Goal: Browse casually: Explore the website without a specific task or goal

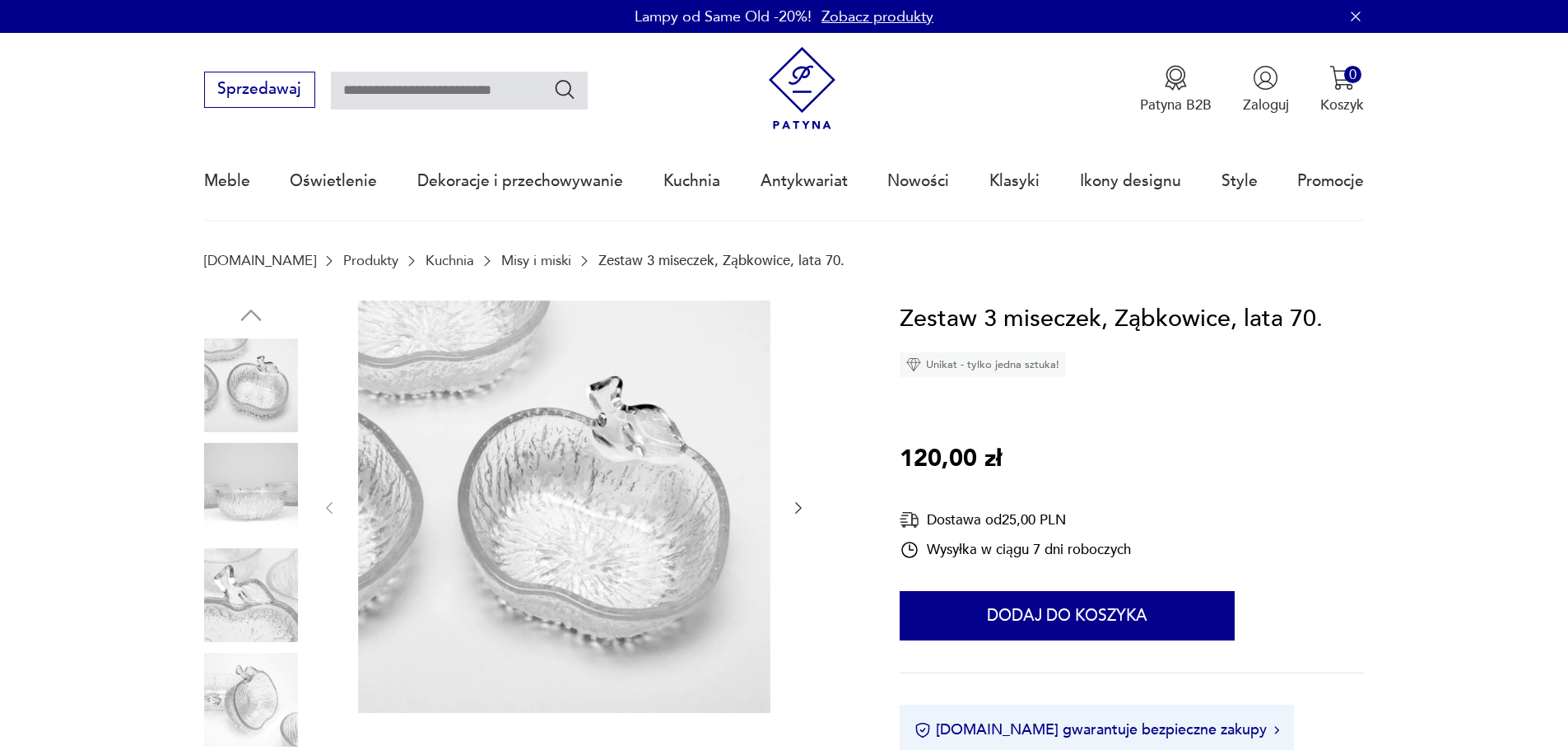
click at [251, 460] on img at bounding box center [251, 490] width 94 height 94
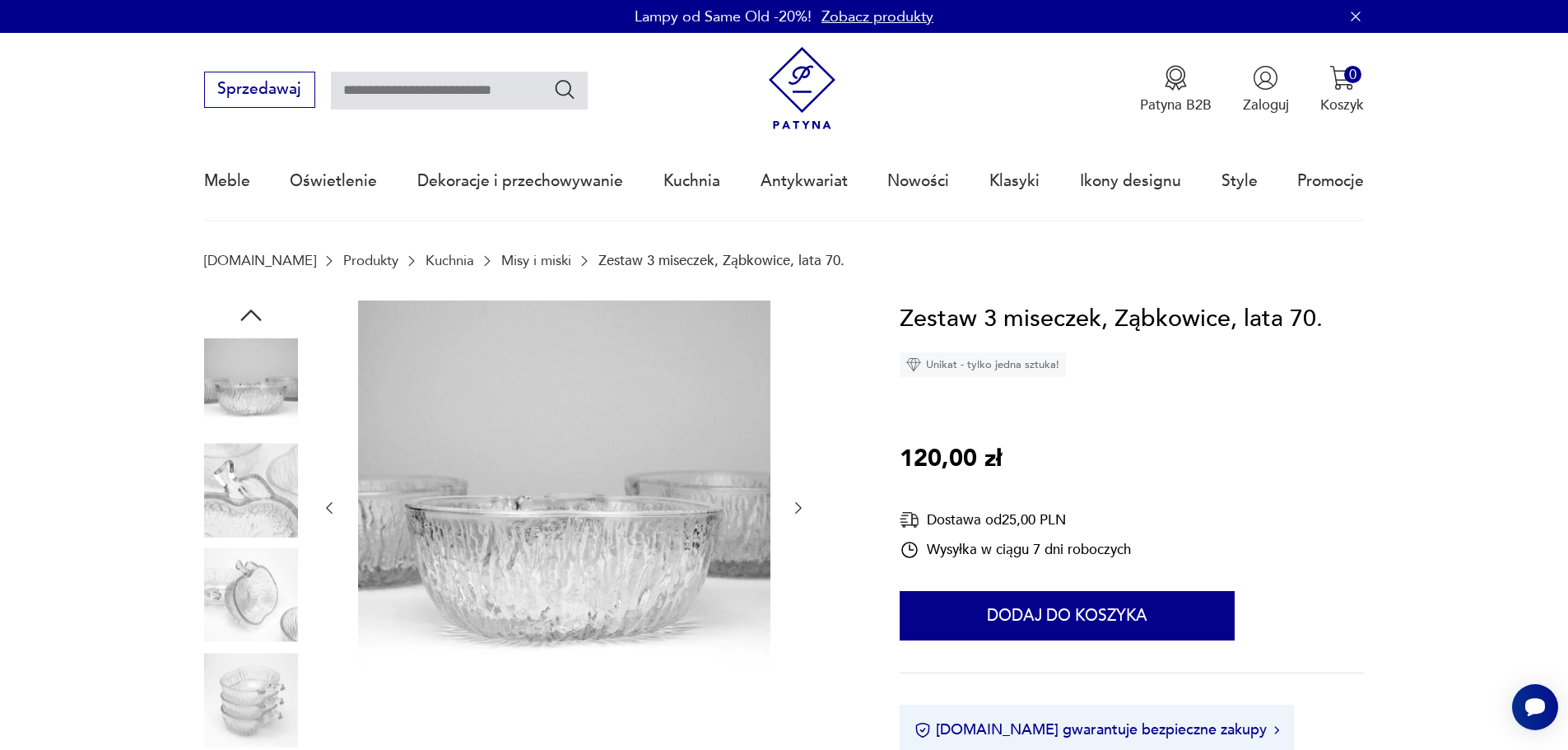
click at [803, 501] on icon "button" at bounding box center [798, 508] width 16 height 16
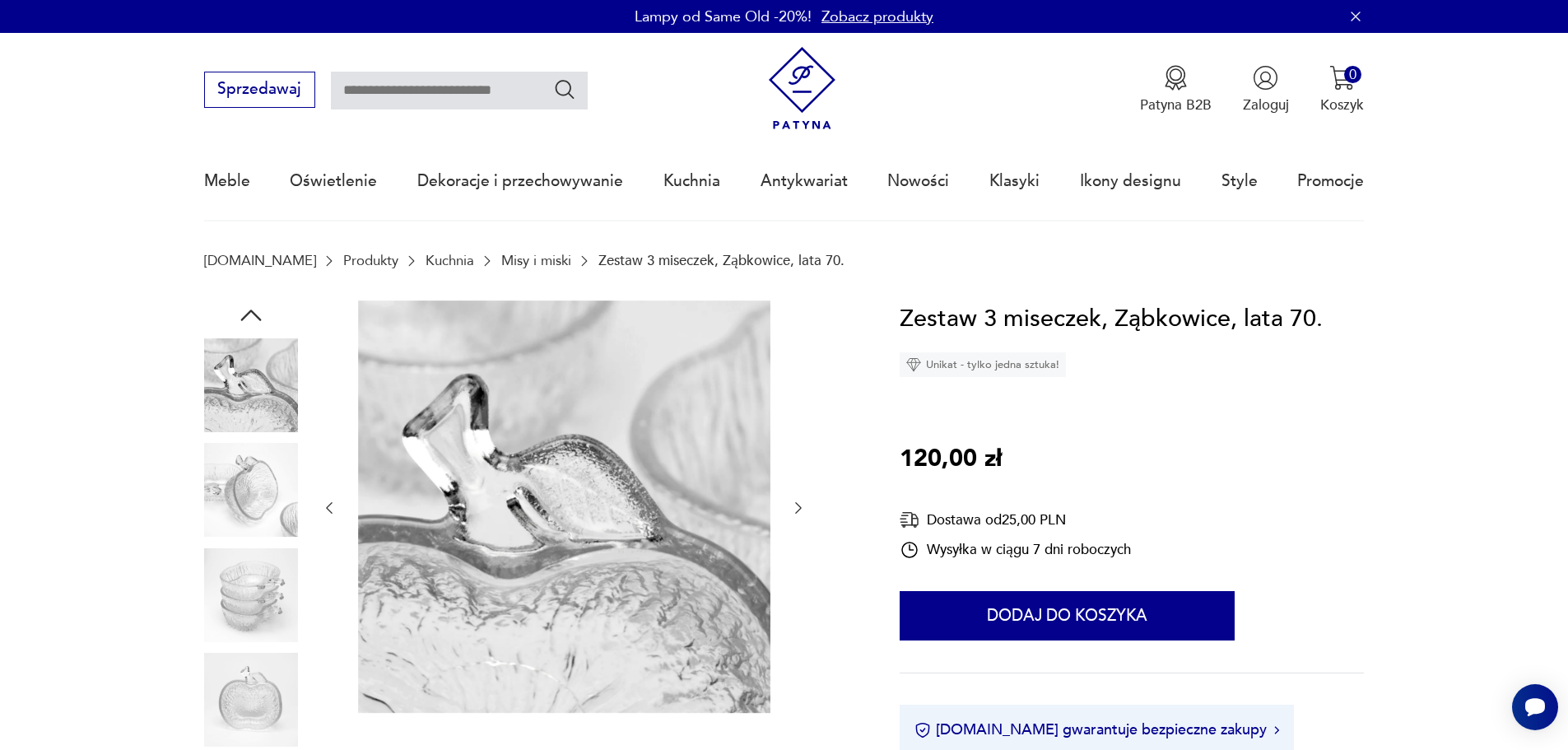
click at [803, 501] on icon "button" at bounding box center [798, 508] width 16 height 16
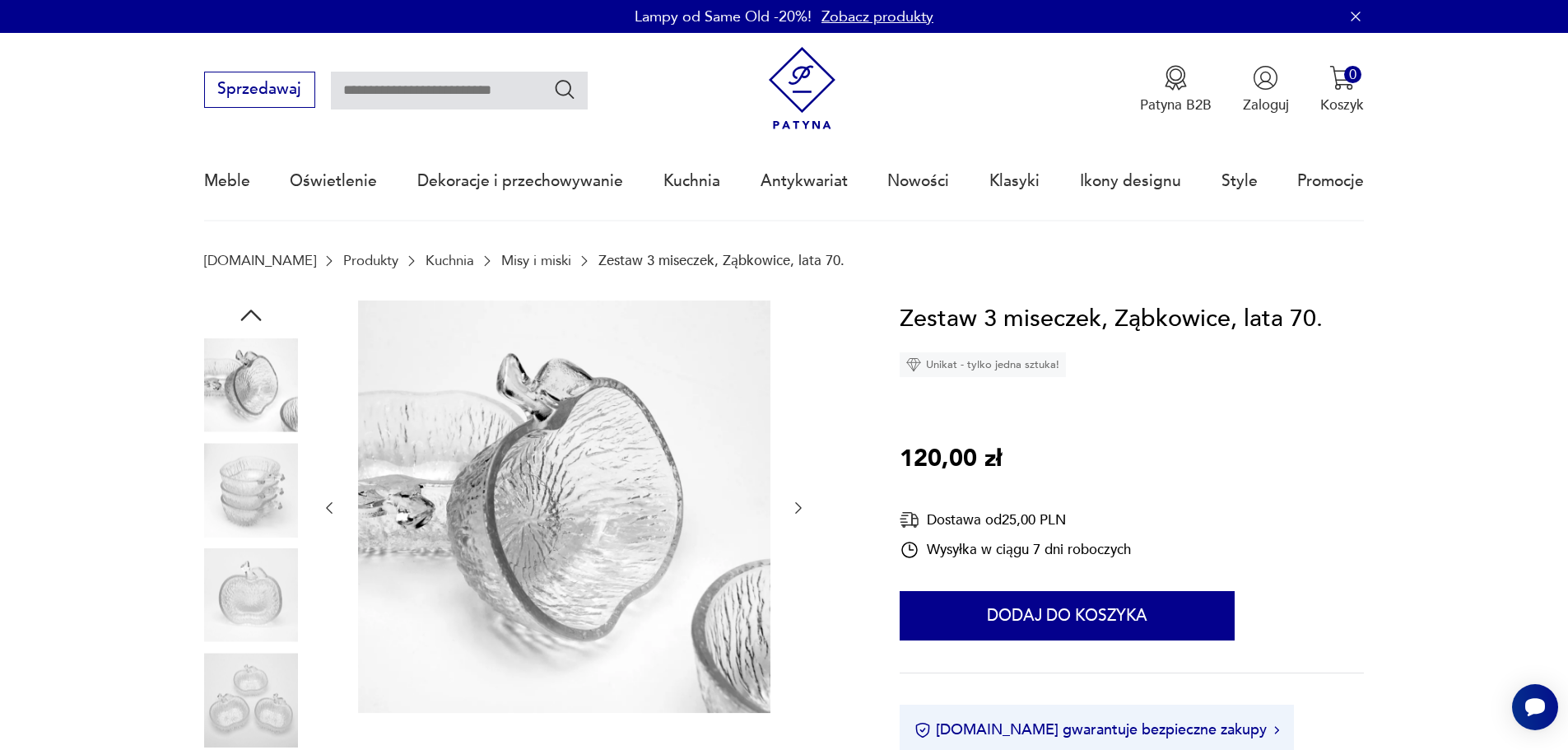
click at [803, 501] on icon "button" at bounding box center [798, 508] width 16 height 16
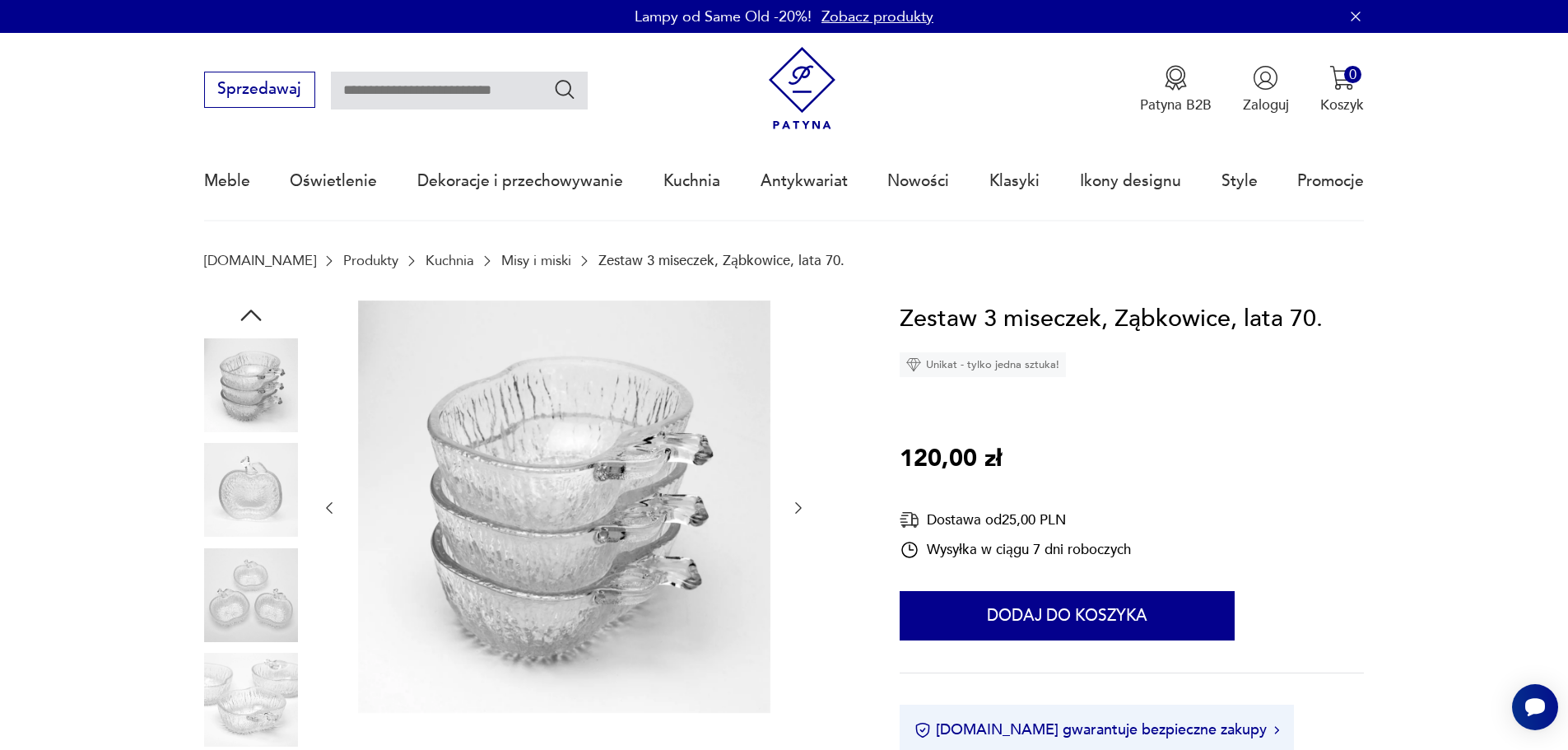
click at [803, 501] on icon "button" at bounding box center [798, 508] width 16 height 16
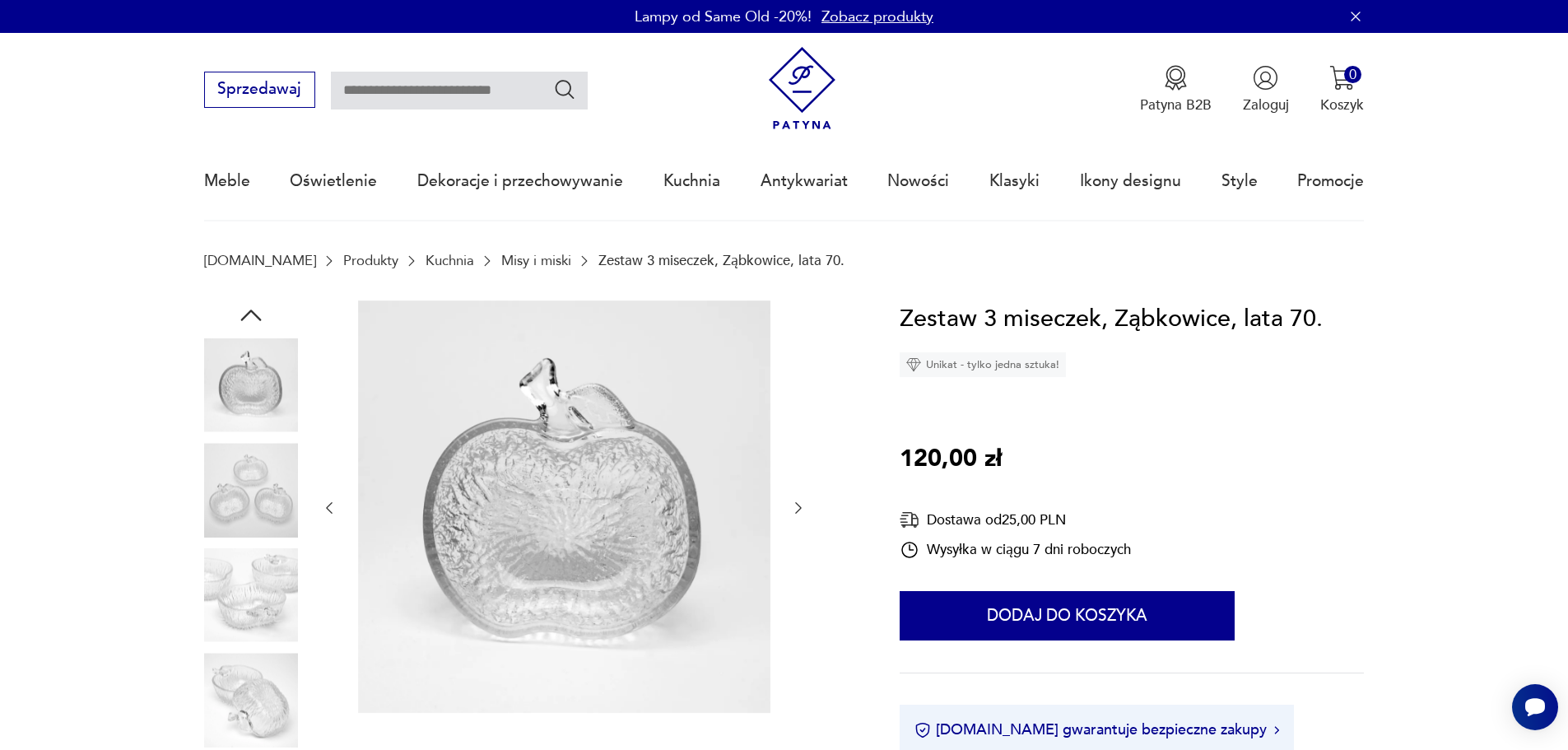
click at [803, 501] on icon "button" at bounding box center [798, 508] width 16 height 16
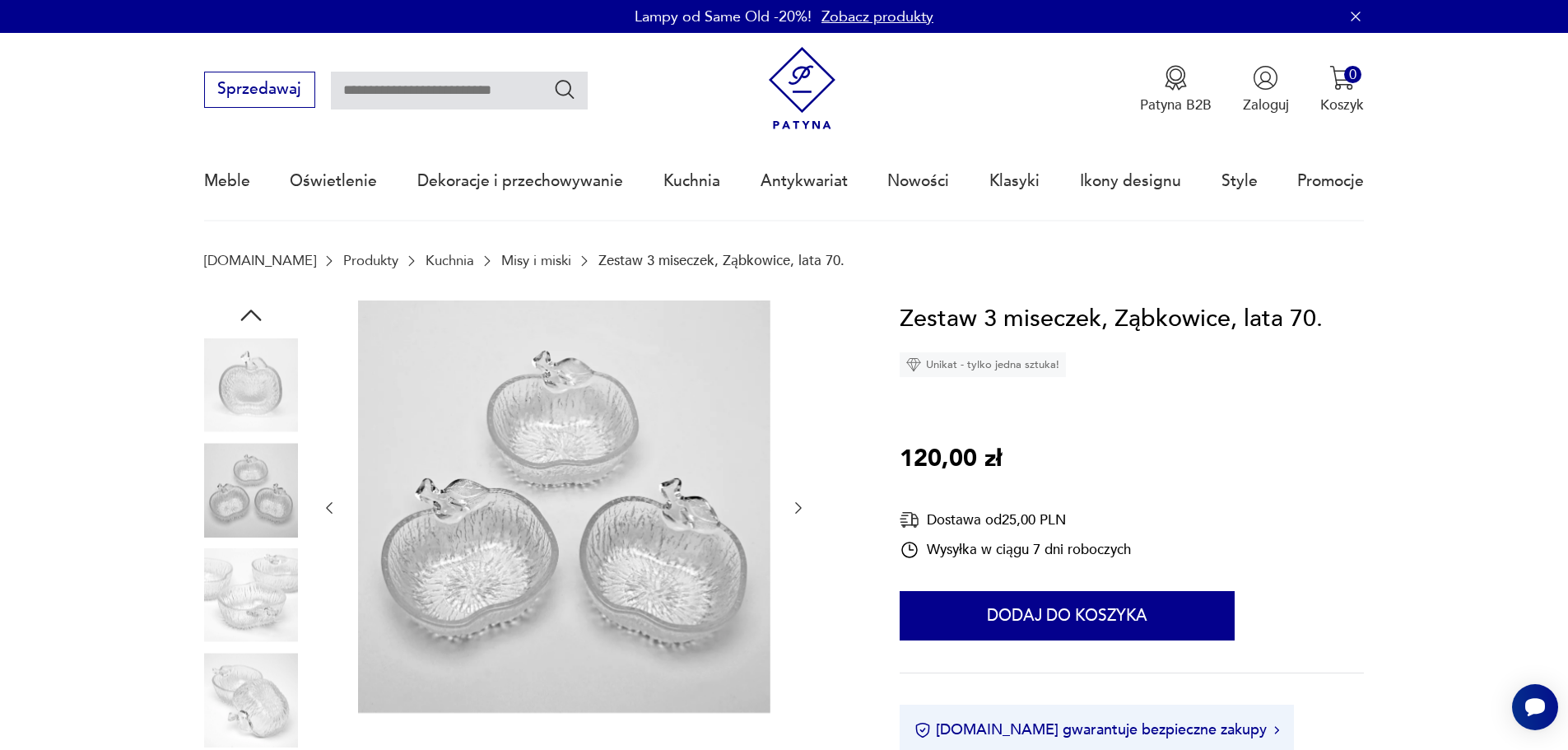
click at [803, 501] on icon "button" at bounding box center [798, 508] width 16 height 16
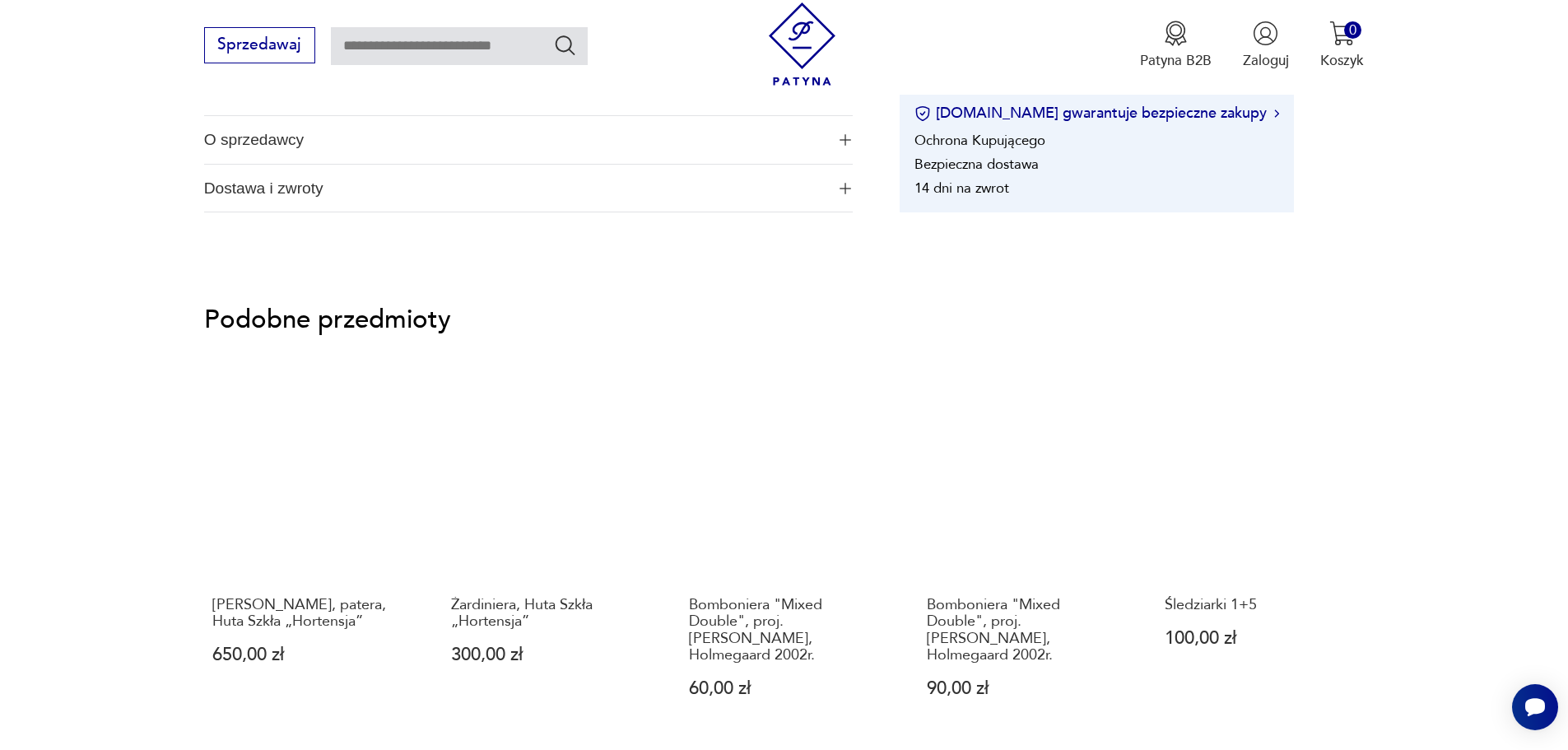
scroll to position [1266, 0]
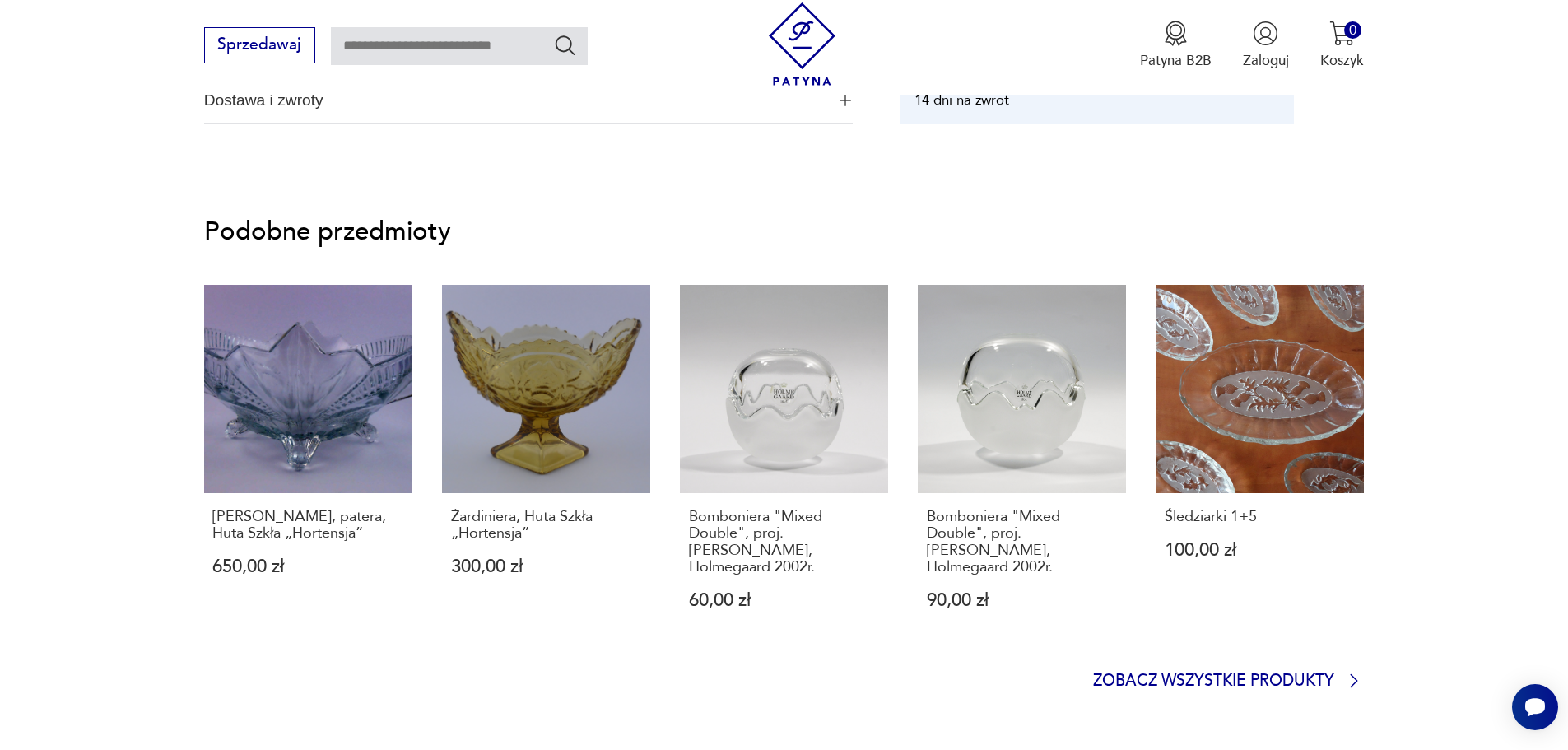
click at [1352, 671] on icon at bounding box center [1354, 681] width 20 height 20
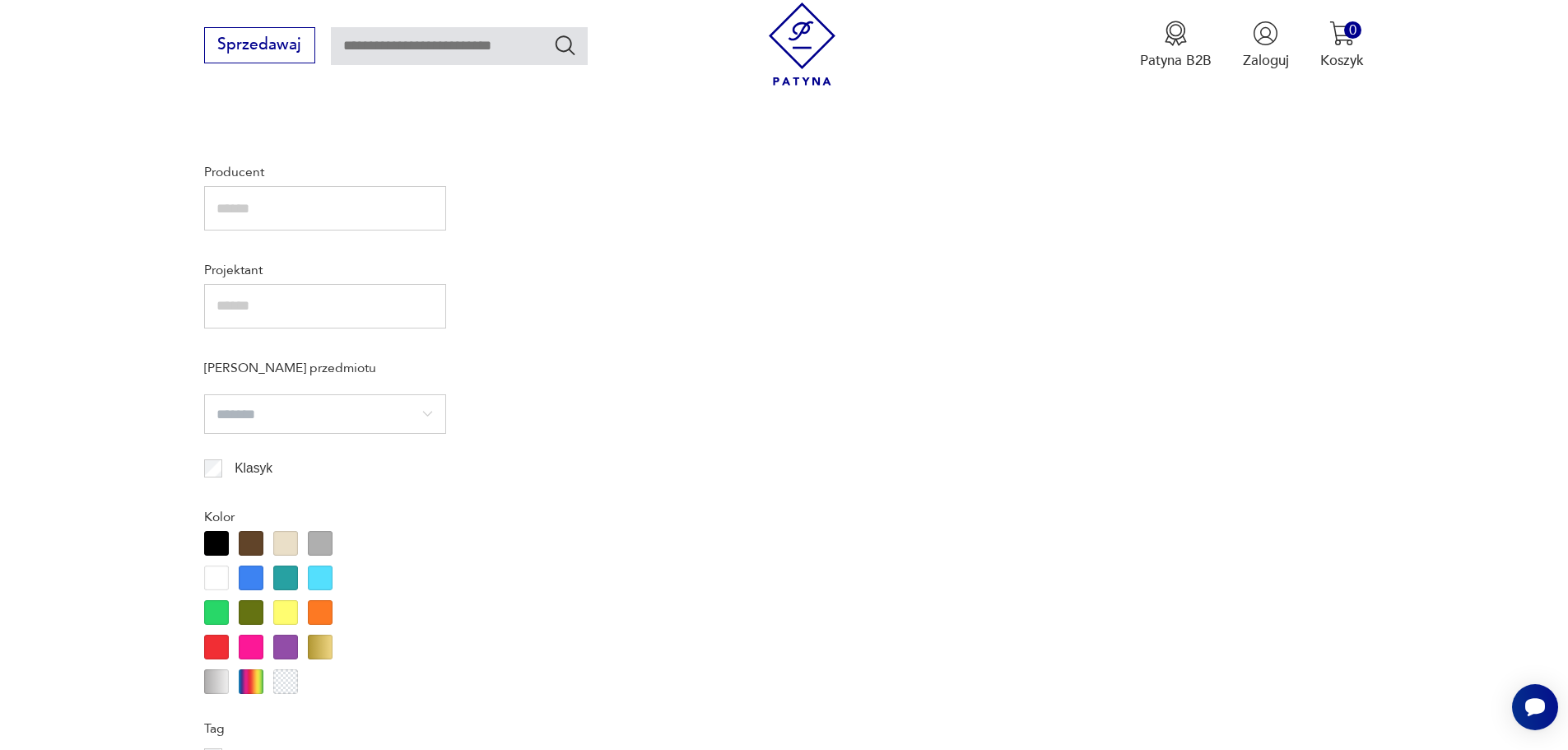
scroll to position [252, 0]
